Goal: Information Seeking & Learning: Learn about a topic

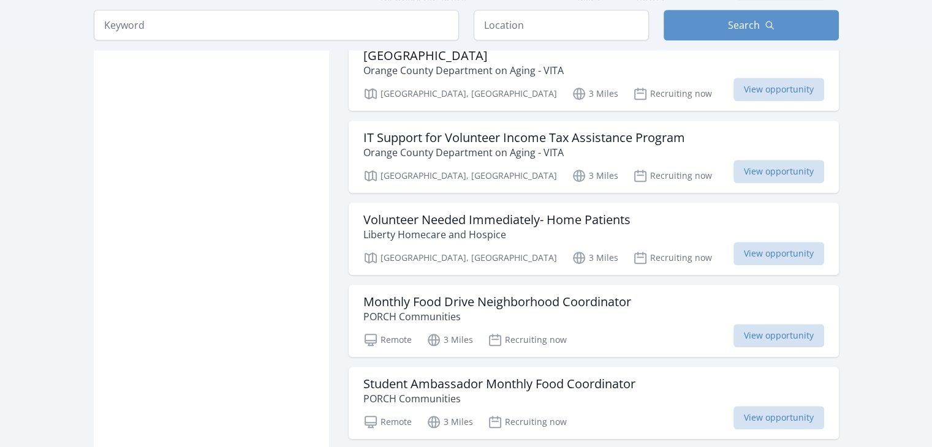
scroll to position [1134, 0]
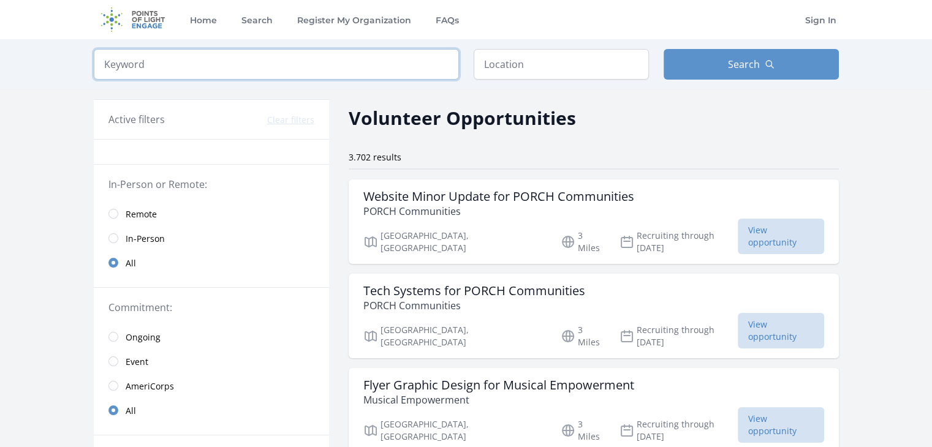
click at [402, 74] on input "search" at bounding box center [276, 64] width 365 height 31
type input "education"
click button "submit" at bounding box center [0, 0] width 0 height 0
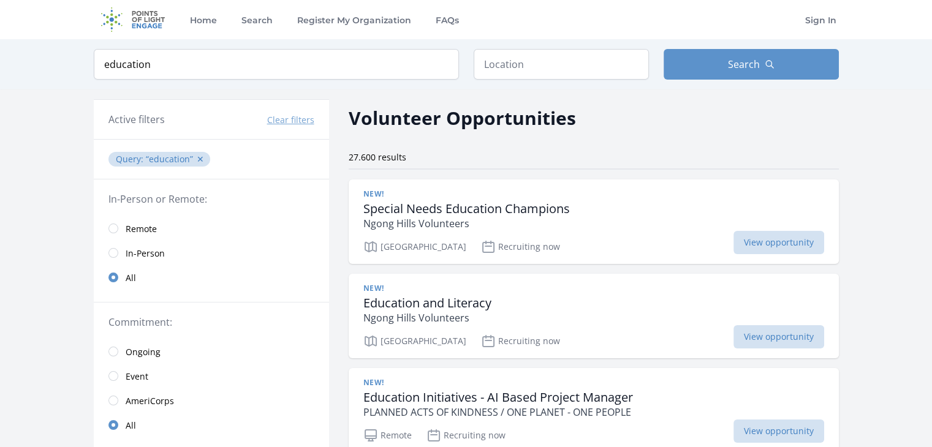
click at [139, 230] on span "Remote" at bounding box center [141, 229] width 31 height 12
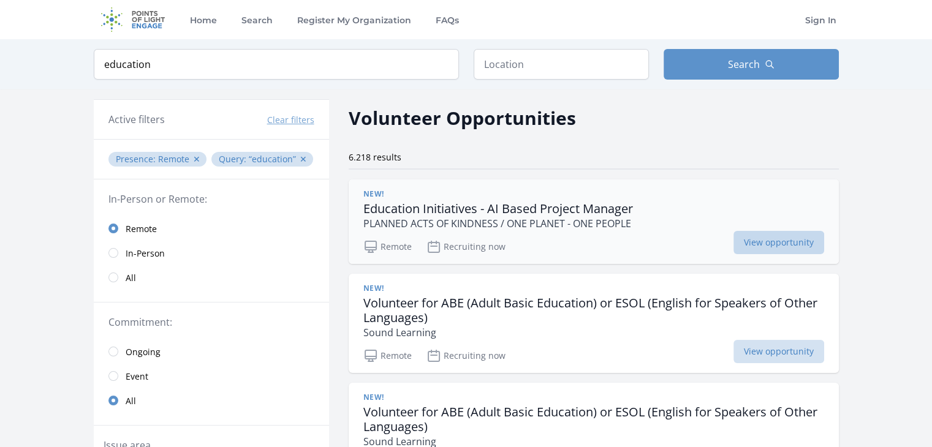
click at [760, 241] on span "View opportunity" at bounding box center [778, 242] width 91 height 23
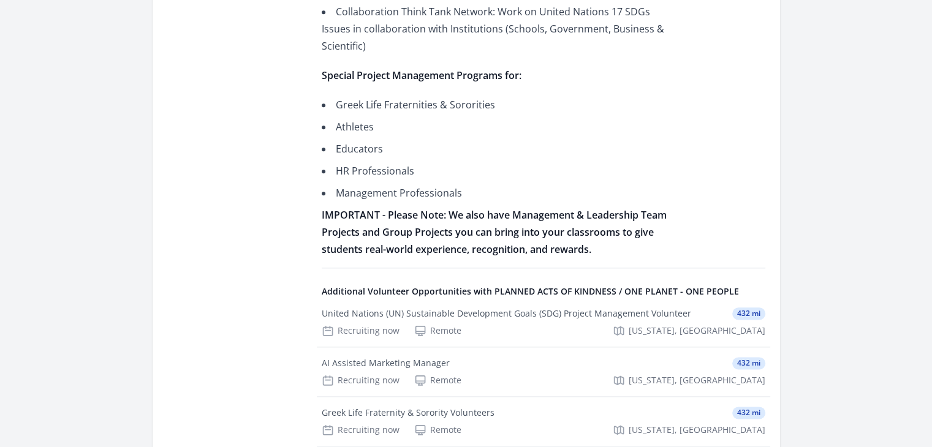
scroll to position [1439, 0]
